Goal: Task Accomplishment & Management: Manage account settings

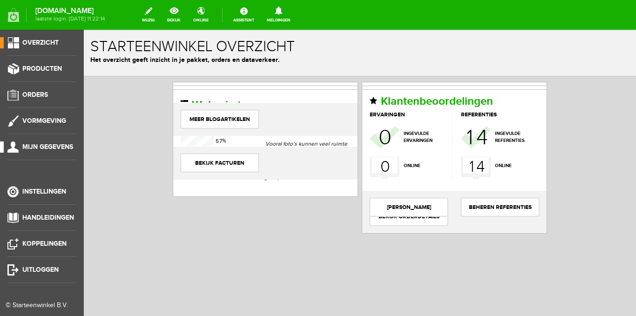
click at [35, 147] on span "Mijn gegevens" at bounding box center [47, 147] width 51 height 8
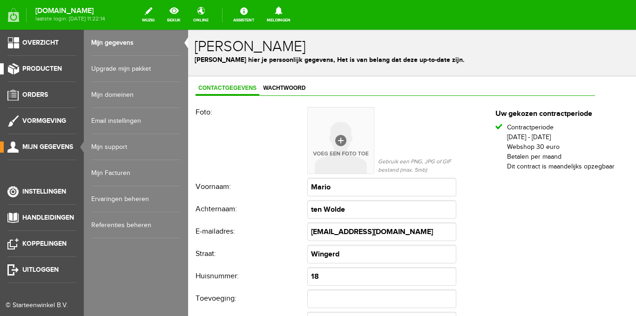
click at [44, 74] on link "Producten" at bounding box center [38, 68] width 76 height 11
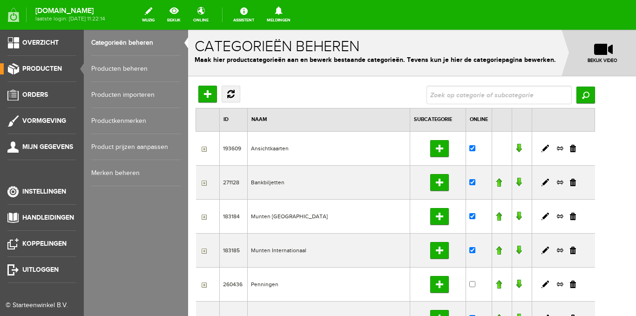
click at [118, 67] on link "Producten beheren" at bounding box center [135, 69] width 89 height 26
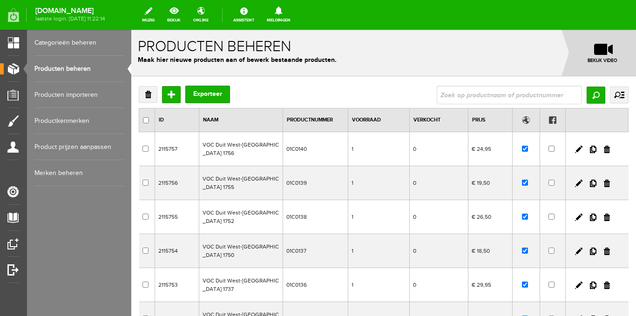
click at [454, 99] on input "text" at bounding box center [509, 95] width 145 height 19
type input "01C0002"
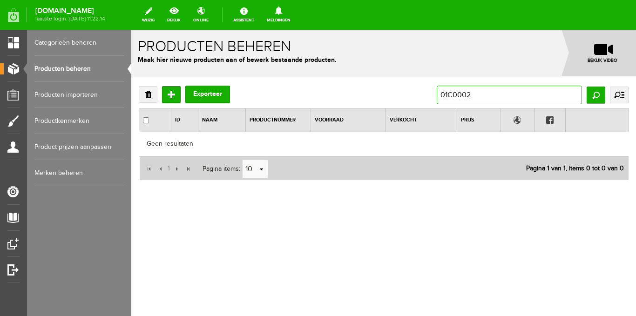
drag, startPoint x: 447, startPoint y: 96, endPoint x: 435, endPoint y: 94, distance: 12.3
click at [435, 94] on div "Verwijderen Toevoegen Exporteer 01C0002 Zoeken uitgebreid zoeken Categorie Ansi…" at bounding box center [384, 95] width 490 height 19
type input "13C0002"
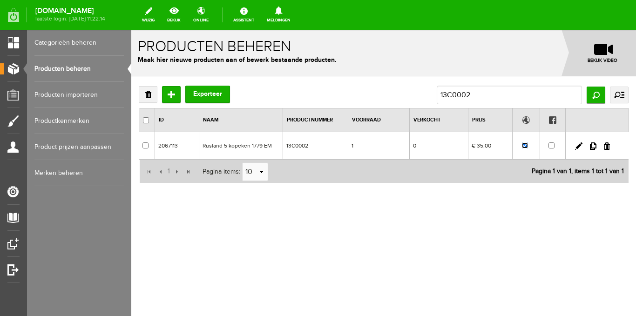
click at [524, 146] on input "checkbox" at bounding box center [525, 145] width 6 height 6
checkbox input "false"
click at [468, 94] on input "13C0002" at bounding box center [509, 95] width 145 height 19
type input "13C0001"
drag, startPoint x: 483, startPoint y: 94, endPoint x: 471, endPoint y: 93, distance: 12.2
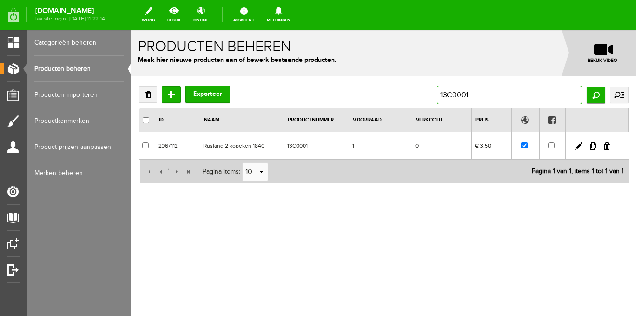
click at [471, 93] on input "13C0001" at bounding box center [509, 95] width 145 height 19
click at [445, 93] on input "13C0001" at bounding box center [509, 95] width 145 height 19
type input "17C0001"
click at [525, 146] on input "checkbox" at bounding box center [526, 145] width 6 height 6
checkbox input "false"
